Goal: Transaction & Acquisition: Purchase product/service

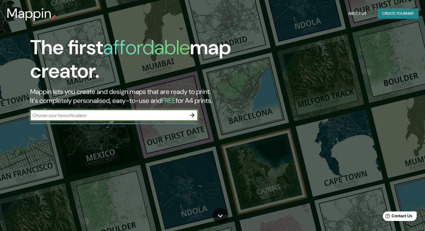
click at [92, 118] on input "text" at bounding box center [108, 115] width 156 height 6
click at [182, 113] on input "text" at bounding box center [108, 115] width 156 height 6
type input "mexico"
click at [193, 116] on icon "button" at bounding box center [192, 115] width 7 height 7
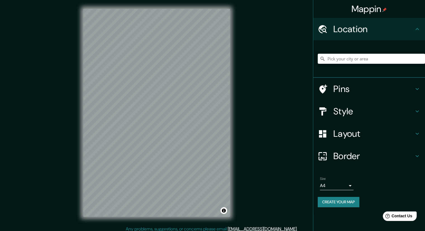
click at [367, 87] on h4 "Pins" at bounding box center [373, 88] width 80 height 11
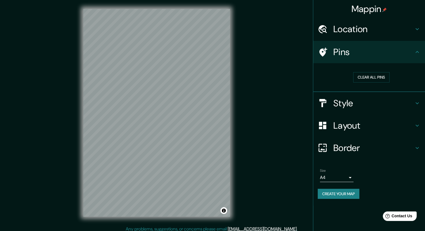
click at [412, 60] on div "Pins" at bounding box center [369, 52] width 112 height 22
click at [379, 101] on h4 "Style" at bounding box center [373, 102] width 80 height 11
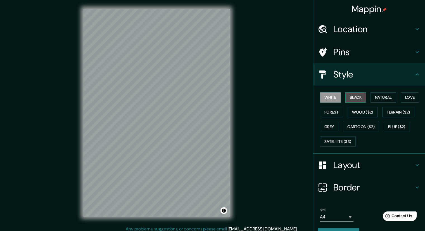
click at [353, 101] on button "Black" at bounding box center [355, 97] width 21 height 10
click at [373, 101] on button "Natural" at bounding box center [383, 97] width 26 height 10
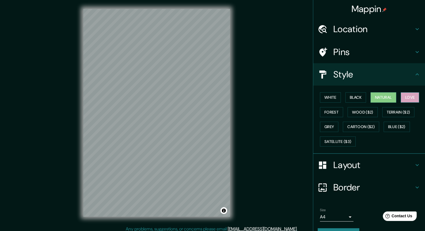
click at [401, 99] on button "Love" at bounding box center [409, 97] width 18 height 10
click at [331, 110] on button "Forest" at bounding box center [331, 112] width 23 height 10
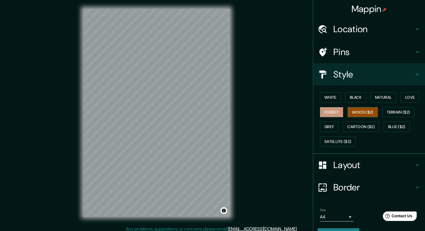
click at [354, 112] on button "Wood ($2)" at bounding box center [362, 112] width 30 height 10
click at [403, 111] on button "Terrain ($2)" at bounding box center [398, 112] width 32 height 10
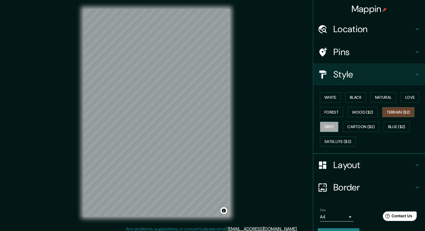
click at [327, 124] on button "Grey" at bounding box center [329, 126] width 18 height 10
click at [354, 126] on button "Cartoon ($2)" at bounding box center [361, 126] width 36 height 10
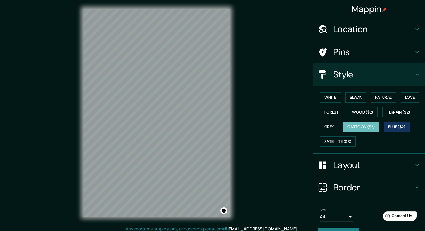
click at [392, 125] on button "Blue ($2)" at bounding box center [396, 126] width 26 height 10
click at [347, 140] on button "Satellite ($3)" at bounding box center [338, 141] width 36 height 10
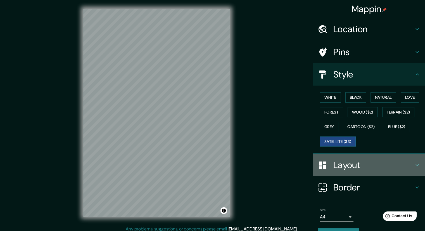
click at [370, 160] on h4 "Layout" at bounding box center [373, 164] width 80 height 11
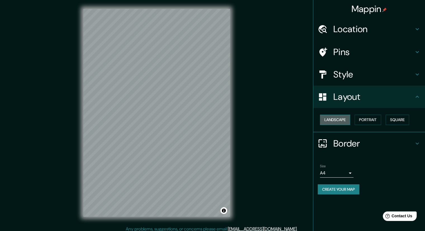
click at [338, 122] on button "Landscape" at bounding box center [335, 119] width 30 height 10
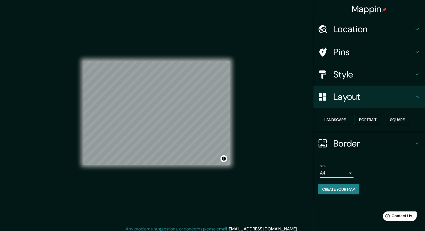
click at [374, 122] on button "Portrait" at bounding box center [367, 119] width 27 height 10
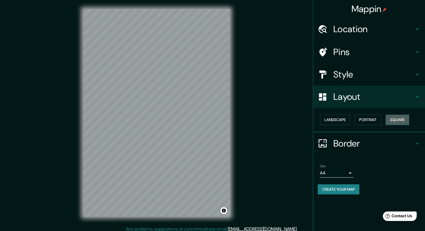
click at [404, 121] on button "Square" at bounding box center [396, 119] width 23 height 10
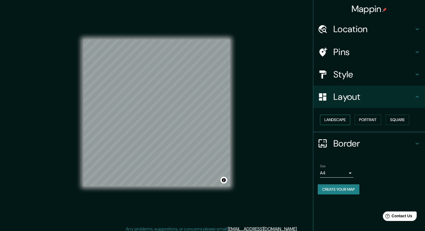
click at [350, 117] on button "Landscape" at bounding box center [335, 119] width 30 height 10
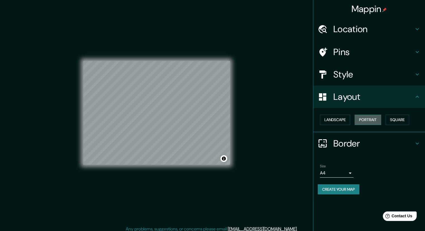
click at [369, 122] on button "Portrait" at bounding box center [367, 119] width 27 height 10
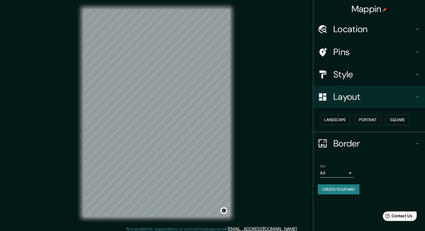
scroll to position [4, 0]
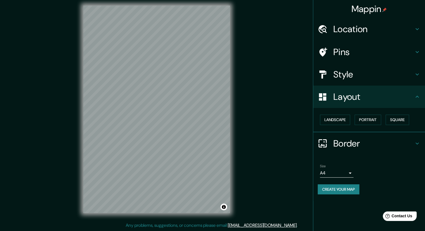
click at [415, 100] on icon at bounding box center [417, 96] width 7 height 7
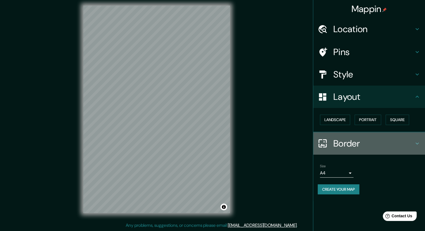
click at [415, 144] on icon at bounding box center [417, 143] width 7 height 7
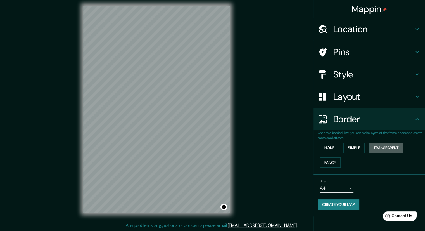
click at [390, 144] on button "Transparent" at bounding box center [386, 147] width 34 height 10
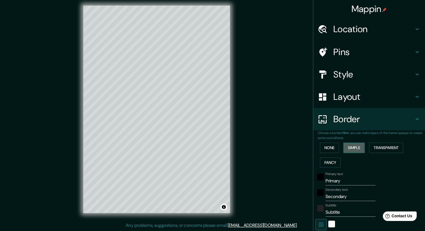
click at [354, 148] on button "Simple" at bounding box center [353, 147] width 21 height 10
click at [343, 148] on button "Simple" at bounding box center [353, 147] width 21 height 10
click at [334, 161] on button "Fancy" at bounding box center [330, 162] width 21 height 10
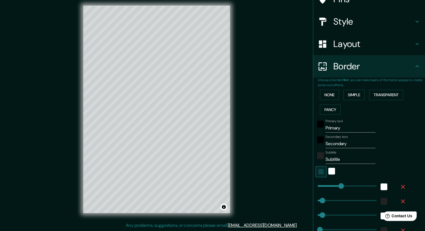
scroll to position [115, 0]
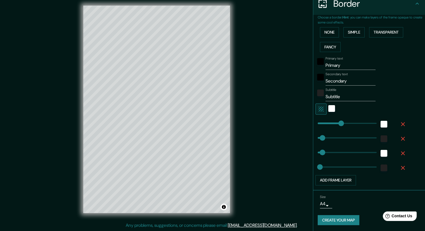
click at [401, 124] on icon "button" at bounding box center [402, 124] width 7 height 7
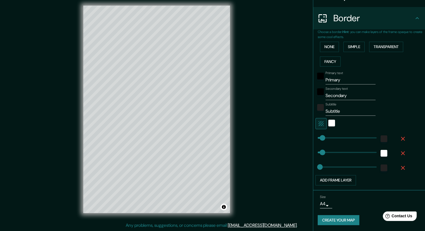
click at [400, 136] on icon "button" at bounding box center [402, 138] width 7 height 7
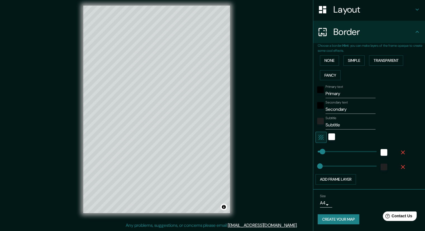
scroll to position [86, 0]
click at [401, 153] on icon "button" at bounding box center [403, 153] width 4 height 4
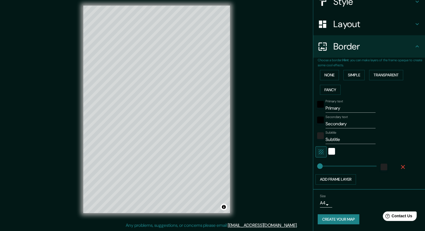
scroll to position [72, 0]
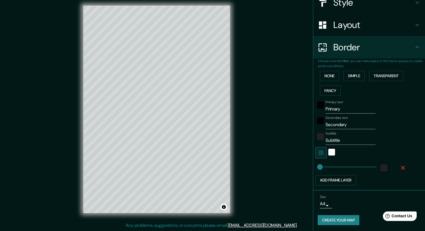
click at [401, 167] on icon "button" at bounding box center [403, 168] width 4 height 4
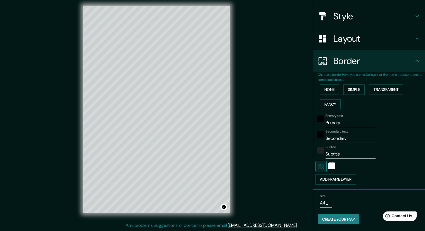
scroll to position [57, 0]
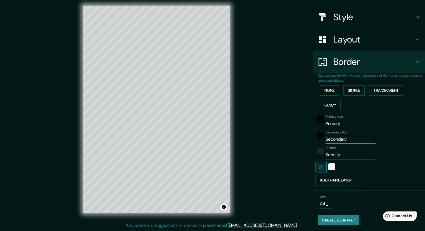
click at [416, 61] on div "Border" at bounding box center [369, 62] width 112 height 22
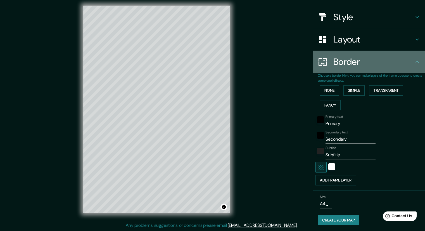
click at [415, 62] on icon at bounding box center [417, 61] width 7 height 7
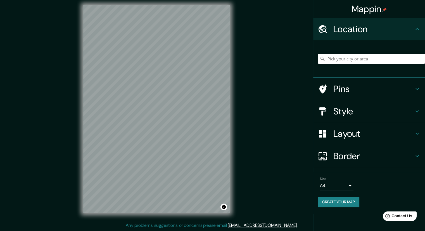
click at [351, 106] on h4 "Style" at bounding box center [373, 111] width 80 height 11
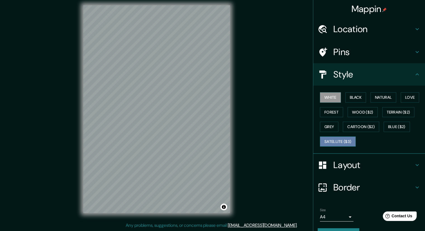
click at [347, 139] on button "Satellite ($3)" at bounding box center [338, 141] width 36 height 10
